Goal: Task Accomplishment & Management: Use online tool/utility

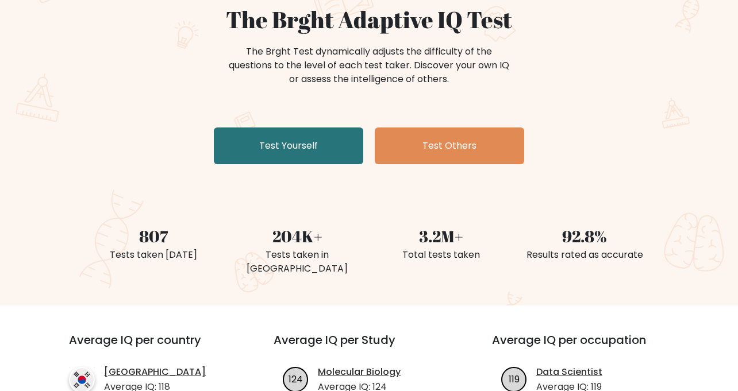
scroll to position [144, 0]
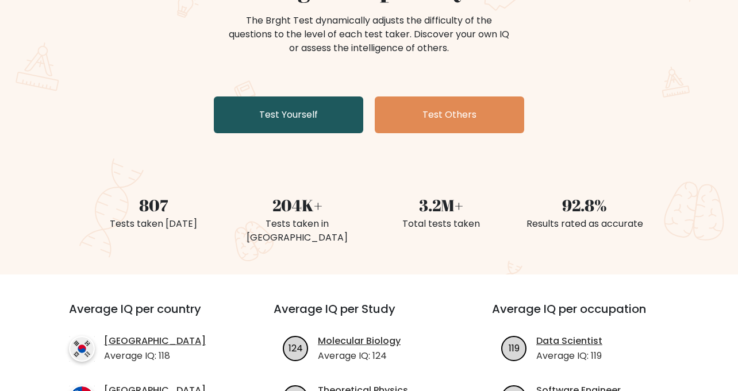
click at [305, 119] on link "Test Yourself" at bounding box center [288, 115] width 149 height 37
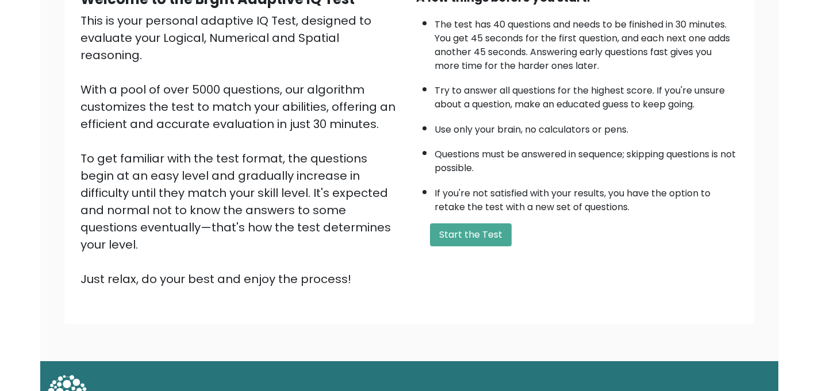
scroll to position [137, 0]
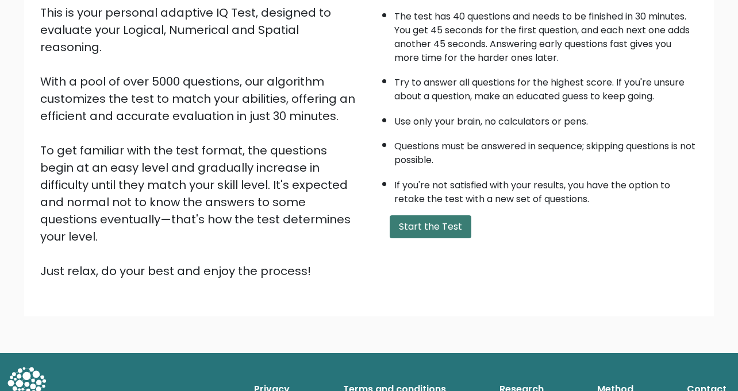
click at [448, 239] on button "Start the Test" at bounding box center [431, 227] width 82 height 23
